Goal: Obtain resource: Obtain resource

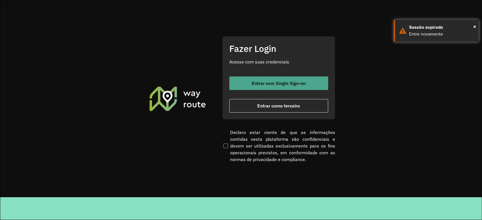
click at [277, 80] on button "Entrar com Single Sign-on" at bounding box center [278, 84] width 99 height 14
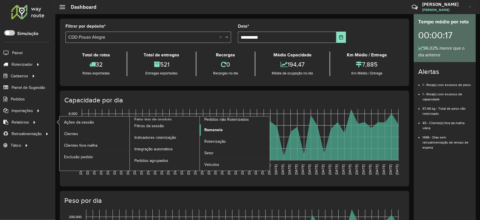
click at [217, 130] on span "Romaneio" at bounding box center [213, 130] width 18 height 6
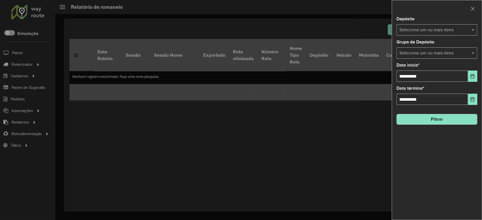
click at [448, 32] on input "text" at bounding box center [434, 30] width 72 height 7
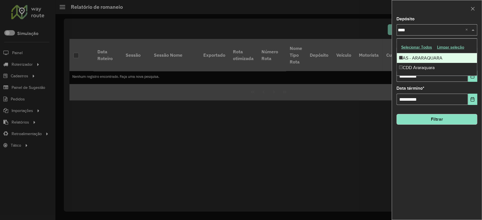
type input "*****"
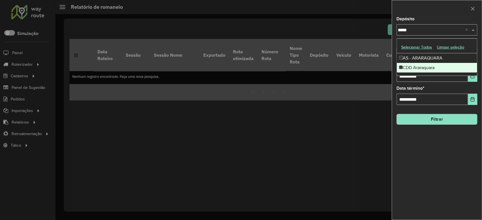
click at [440, 67] on div "CDD Araraquara" at bounding box center [437, 68] width 80 height 10
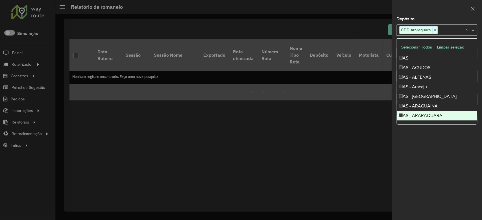
click at [469, 142] on div "**********" at bounding box center [437, 118] width 90 height 203
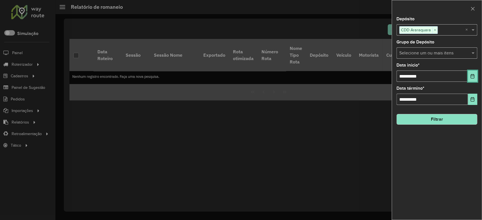
click at [470, 76] on icon "Choose Date" at bounding box center [472, 76] width 5 height 5
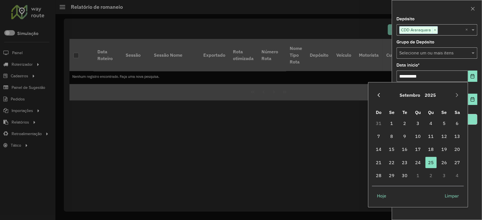
click at [380, 92] on button "Previous Month" at bounding box center [378, 95] width 9 height 9
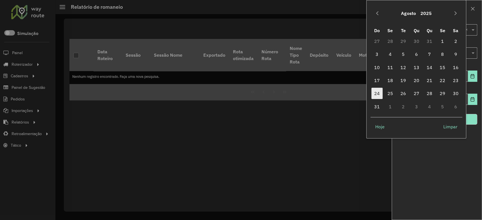
click at [379, 92] on span "24" at bounding box center [376, 93] width 11 height 11
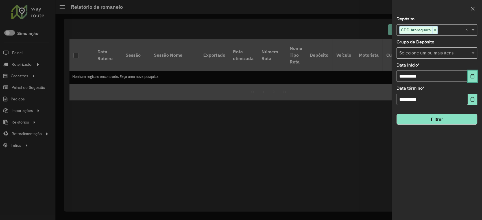
click at [474, 78] on icon "Choose Date" at bounding box center [472, 76] width 5 height 5
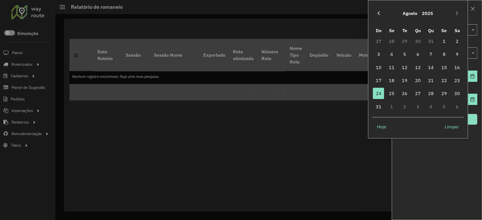
click at [379, 14] on icon "Previous Month" at bounding box center [378, 13] width 5 height 5
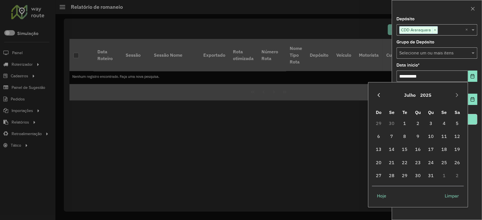
click at [376, 96] on button "Previous Month" at bounding box center [378, 95] width 9 height 9
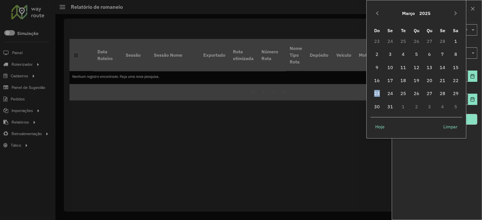
click at [376, 96] on span "23" at bounding box center [376, 93] width 11 height 11
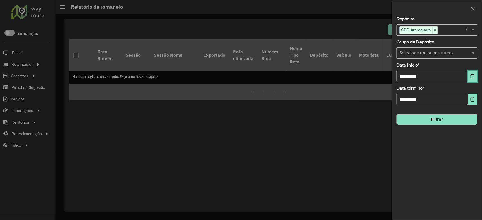
click at [473, 75] on icon "Choose Date" at bounding box center [472, 76] width 5 height 5
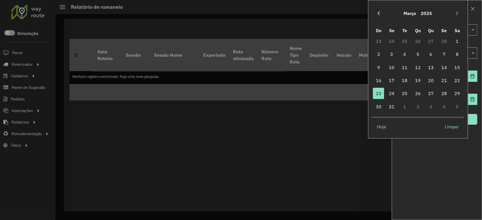
drag, startPoint x: 378, startPoint y: 13, endPoint x: 381, endPoint y: 34, distance: 21.0
click at [379, 13] on icon "Previous Month" at bounding box center [378, 13] width 5 height 5
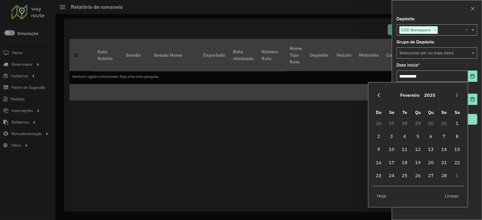
click at [379, 94] on icon "Previous Month" at bounding box center [379, 95] width 2 height 4
click at [417, 122] on span "1" at bounding box center [417, 123] width 11 height 11
type input "**********"
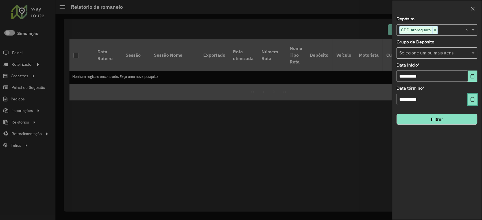
click at [471, 100] on icon "Choose Date" at bounding box center [472, 99] width 5 height 5
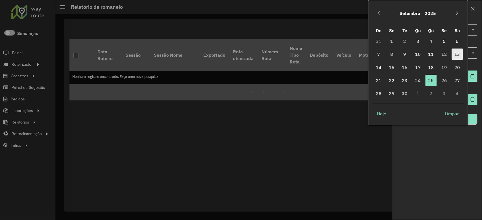
click at [454, 56] on span "13" at bounding box center [457, 54] width 11 height 11
type input "**********"
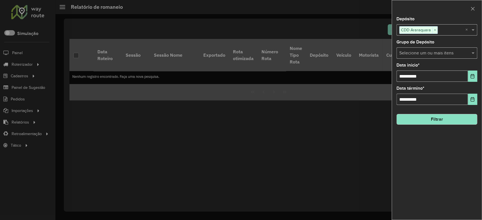
click at [449, 118] on button "Filtrar" at bounding box center [437, 119] width 81 height 11
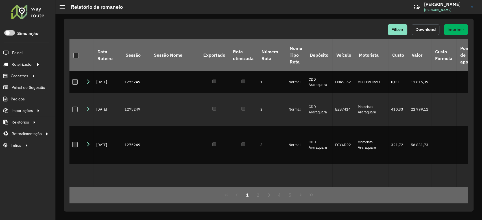
click at [427, 25] on button "Download" at bounding box center [426, 29] width 28 height 11
